Goal: Information Seeking & Learning: Learn about a topic

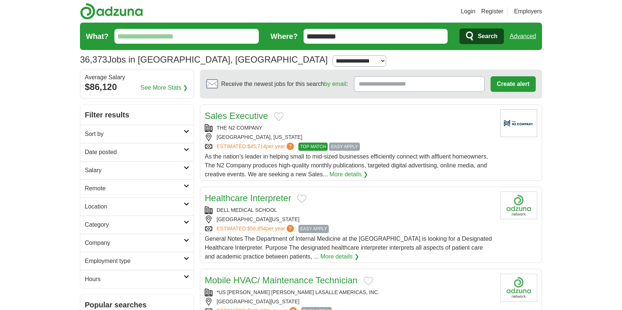
click at [178, 38] on input "What?" at bounding box center [186, 36] width 144 height 15
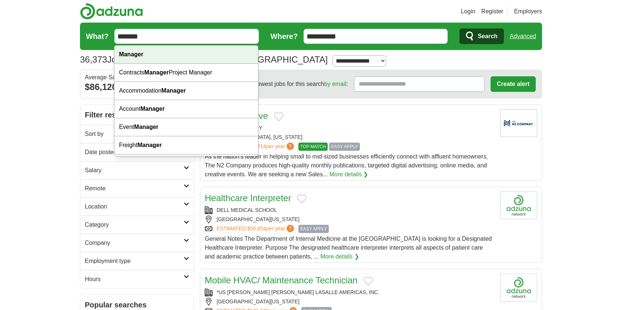
click at [171, 57] on div "Manager" at bounding box center [186, 55] width 144 height 18
type input "*******"
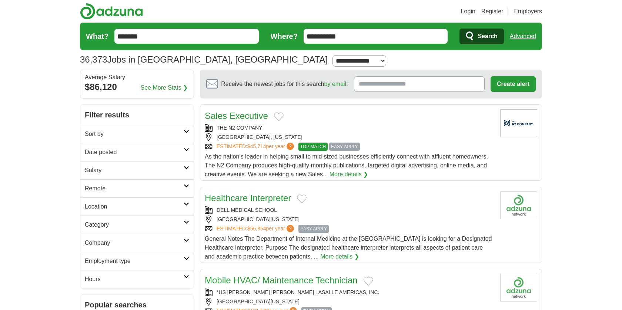
click at [484, 38] on span "Search" at bounding box center [488, 36] width 20 height 15
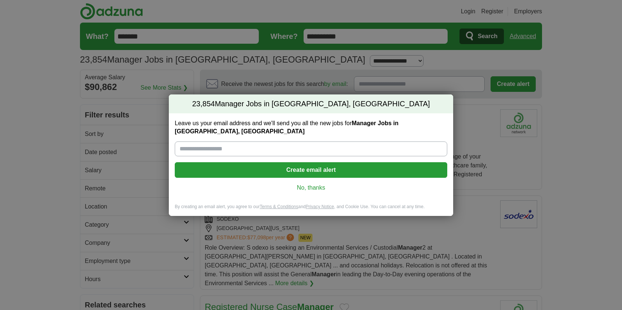
click at [317, 185] on link "No, thanks" at bounding box center [311, 188] width 261 height 8
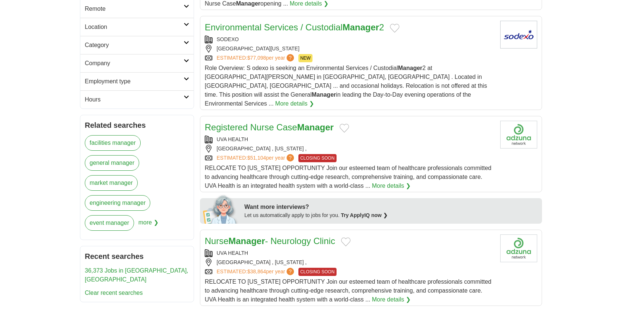
scroll to position [228, 0]
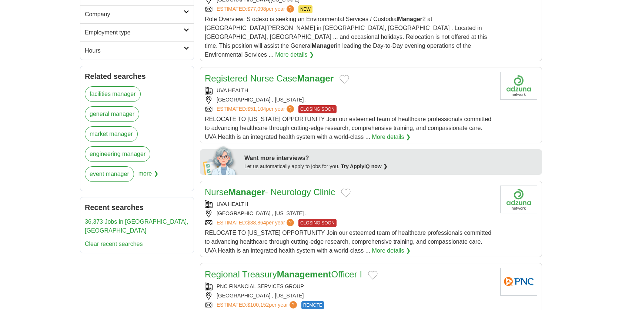
click at [122, 158] on link "engineering manager" at bounding box center [118, 154] width 66 height 16
